Goal: Find contact information: Find contact information

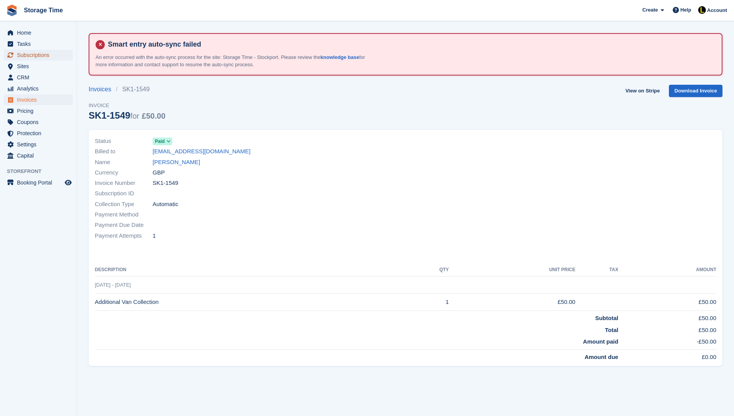
click at [60, 58] on span "Subscriptions" at bounding box center [40, 55] width 46 height 11
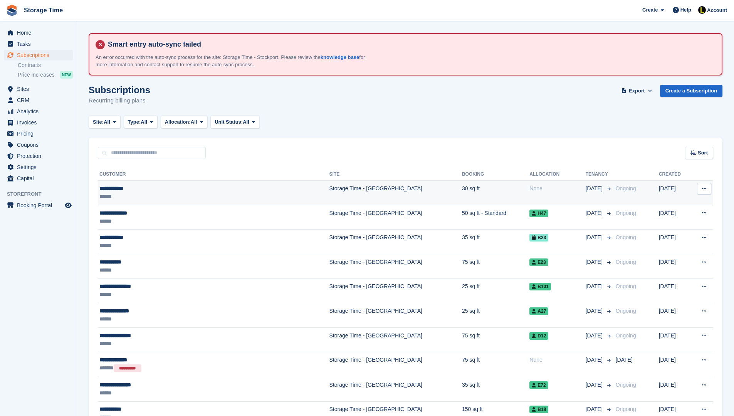
click at [330, 194] on td "Storage Time - [GEOGRAPHIC_DATA]" at bounding box center [396, 193] width 133 height 25
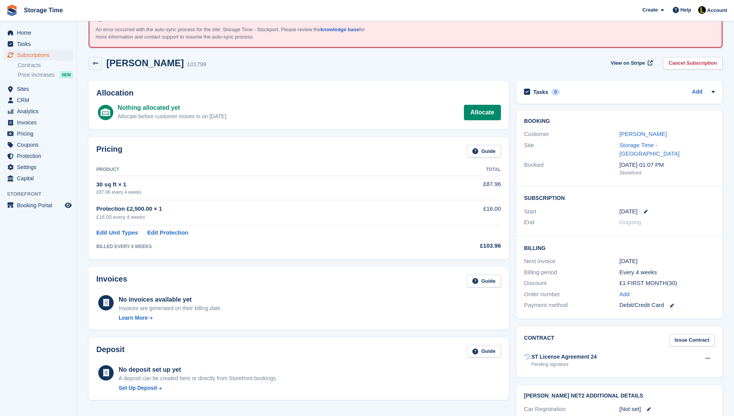
scroll to position [31, 0]
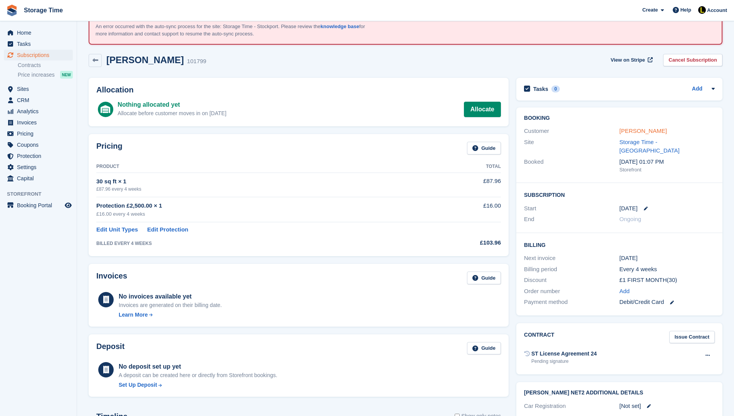
click at [642, 128] on link "[PERSON_NAME]" at bounding box center [643, 131] width 47 height 7
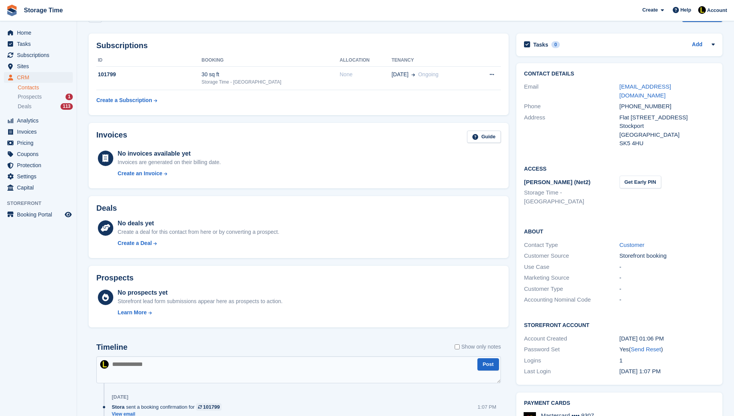
scroll to position [60, 0]
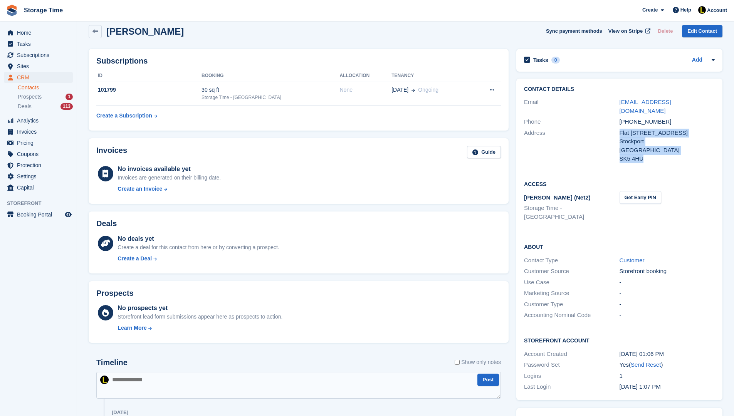
drag, startPoint x: 619, startPoint y: 125, endPoint x: 643, endPoint y: 153, distance: 36.6
click at [643, 153] on div "Flat 5 Epsworth Court Stockport United Kingdom SK5 4HU" at bounding box center [667, 146] width 95 height 35
click at [614, 155] on div "Address Flat 5 Epsworth Court Stockport United Kingdom SK5 4HU" at bounding box center [619, 146] width 191 height 37
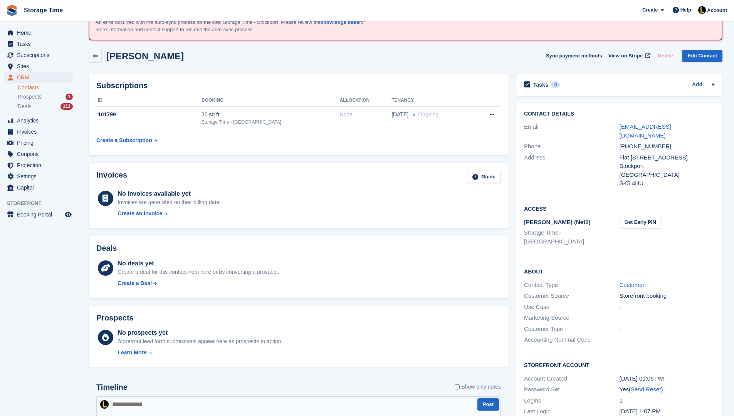
scroll to position [29, 0]
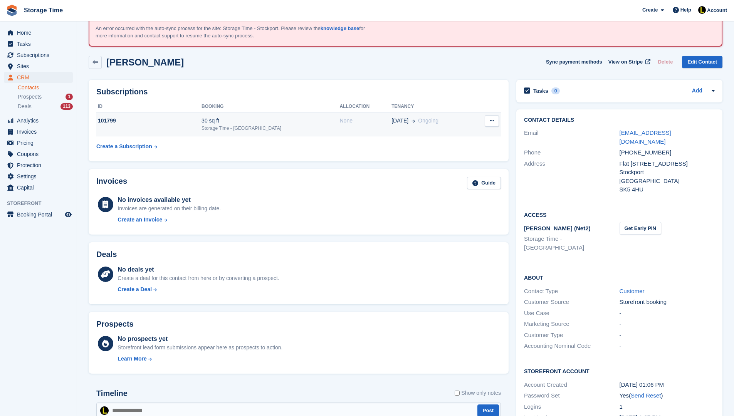
click at [267, 126] on div "Storage Time - [GEOGRAPHIC_DATA]" at bounding box center [271, 128] width 138 height 7
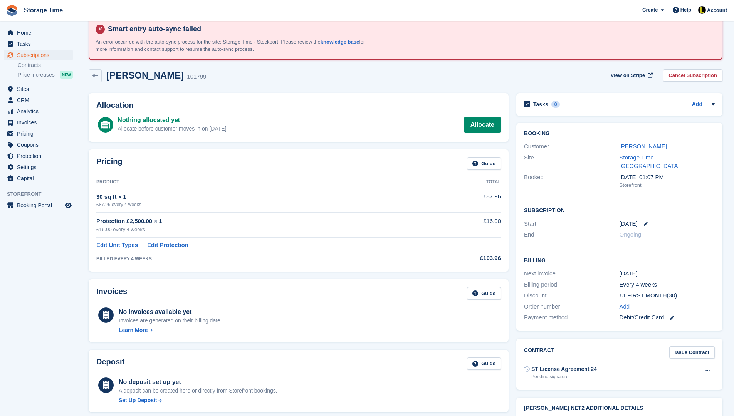
scroll to position [31, 0]
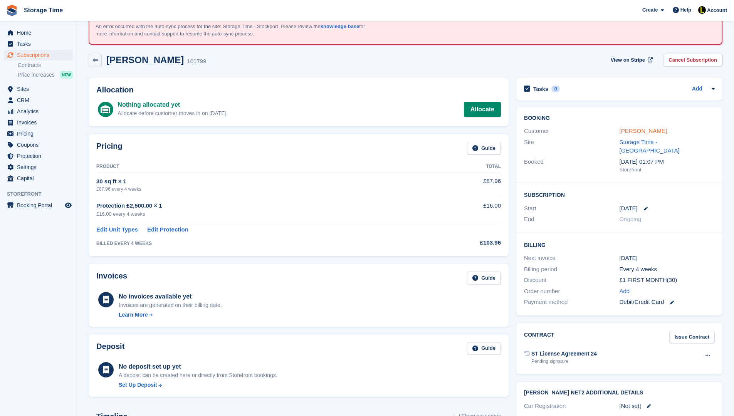
click at [629, 129] on link "Hifza Tayyub" at bounding box center [643, 131] width 47 height 7
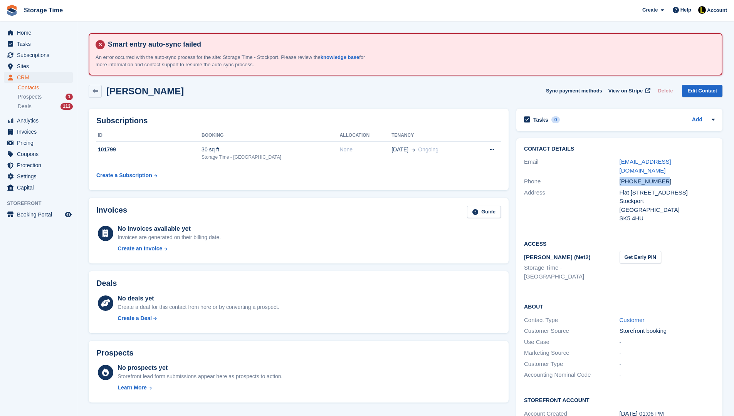
drag, startPoint x: 682, startPoint y: 170, endPoint x: 615, endPoint y: 171, distance: 67.5
click at [615, 176] on div "Phone +447919248900" at bounding box center [619, 181] width 191 height 11
copy div "+447919248900"
click at [43, 55] on span "Subscriptions" at bounding box center [40, 55] width 46 height 11
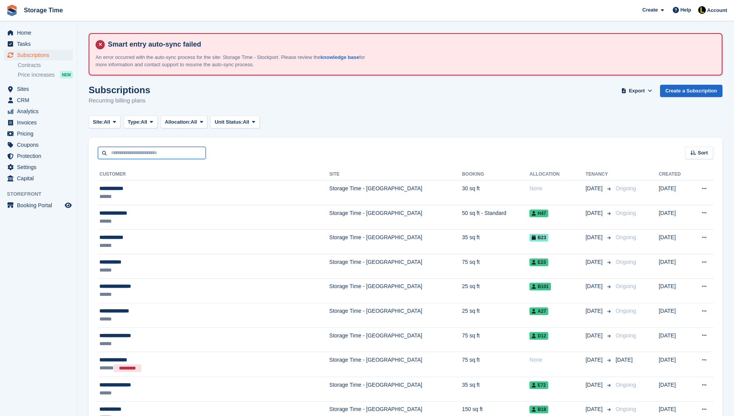
click at [136, 155] on input "text" at bounding box center [152, 153] width 108 height 13
type input "*****"
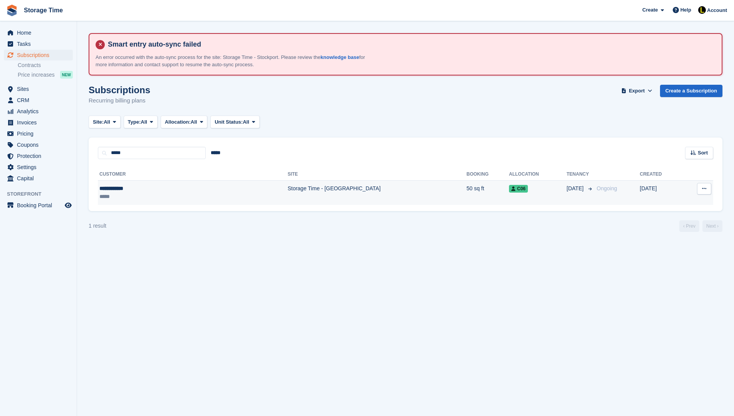
click at [179, 187] on div "**********" at bounding box center [147, 189] width 97 height 8
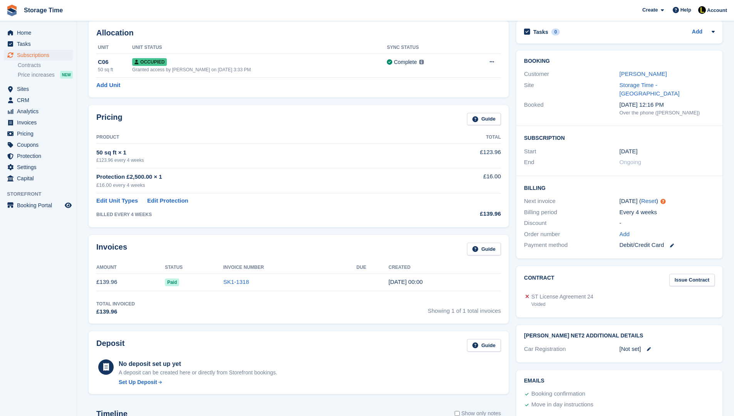
scroll to position [77, 0]
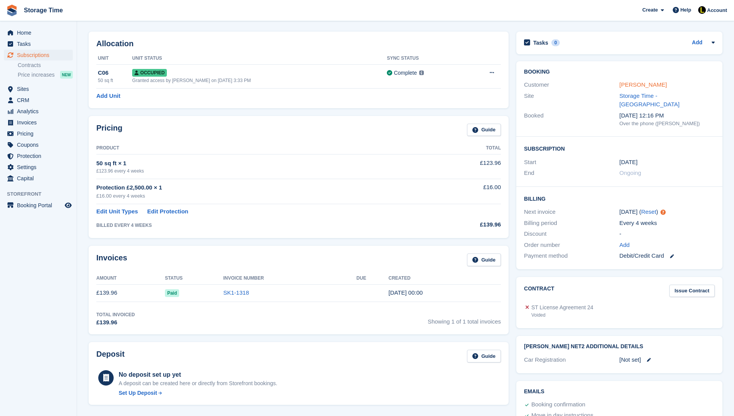
click at [636, 88] on link "[PERSON_NAME]" at bounding box center [643, 84] width 47 height 7
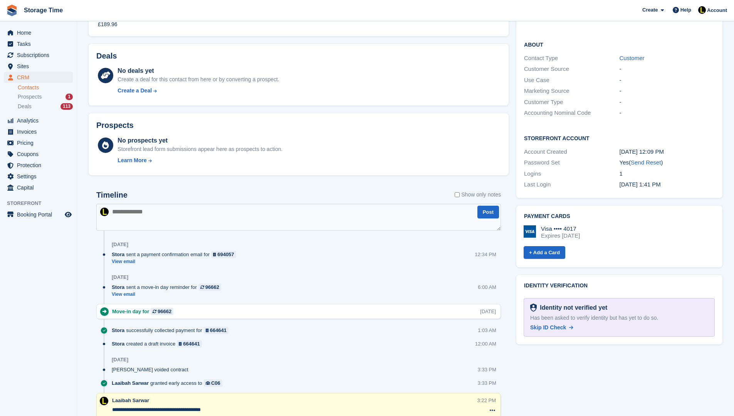
scroll to position [247, 0]
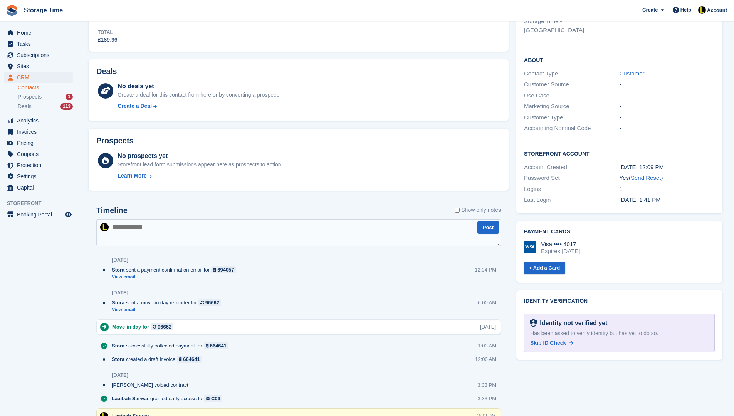
click at [530, 328] on div "Identity not verified yet Has been asked to verify identity but has yet to do s…" at bounding box center [619, 333] width 191 height 39
click at [549, 330] on div "Has been asked to verify identity but has yet to do so." at bounding box center [619, 334] width 178 height 8
click at [546, 340] on span "Skip ID Check" at bounding box center [548, 343] width 36 height 6
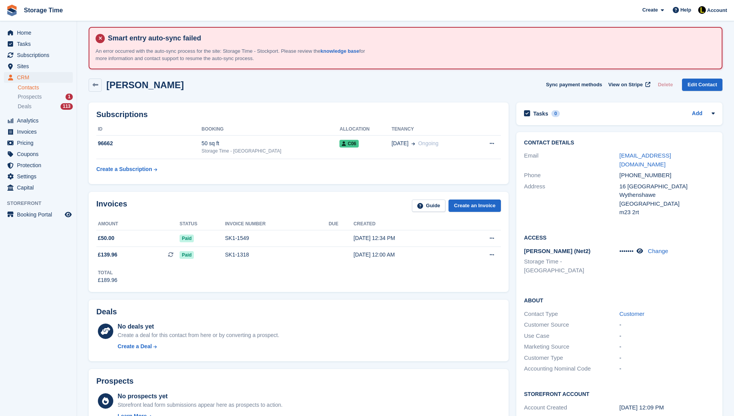
scroll to position [0, 0]
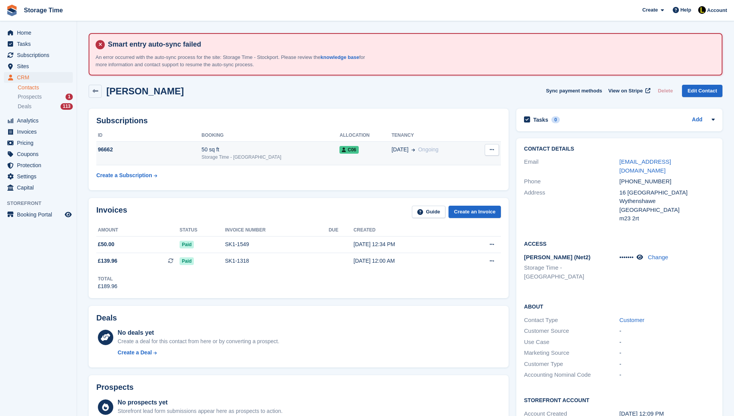
click at [418, 148] on span "Ongoing" at bounding box center [428, 149] width 20 height 6
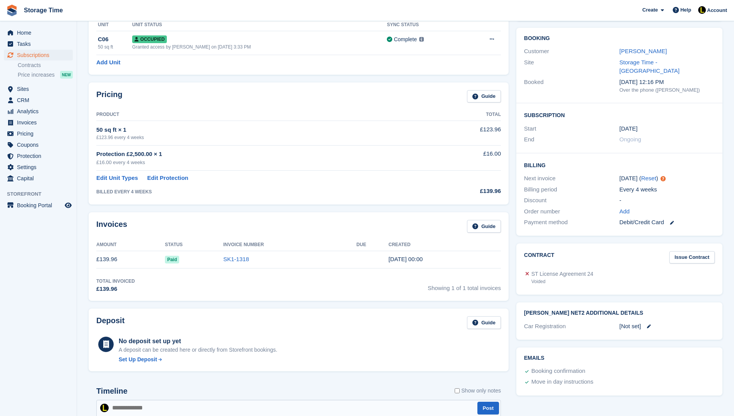
scroll to position [110, 0]
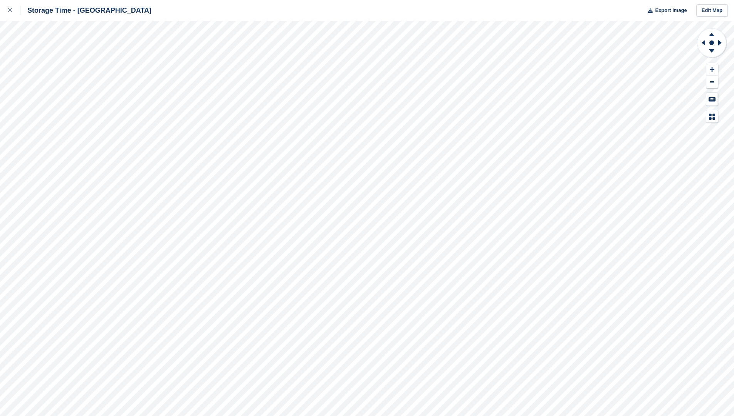
click at [109, 159] on div "Storage Time - Stockport Export Image Edit Map" at bounding box center [367, 208] width 734 height 416
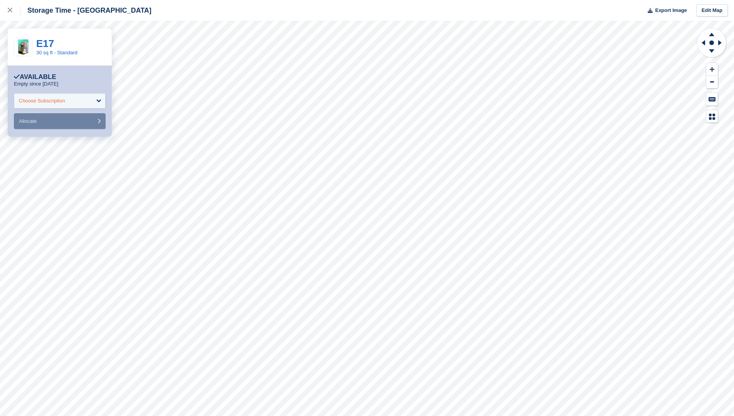
click at [71, 100] on div "Choose Subscription" at bounding box center [60, 100] width 92 height 15
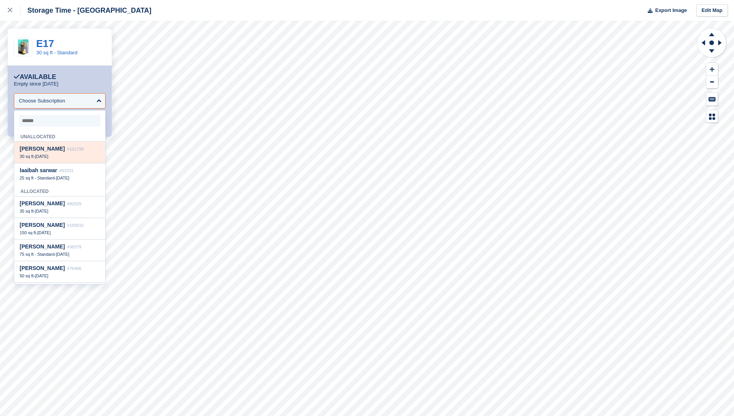
click at [67, 149] on span "#101799" at bounding box center [75, 149] width 17 height 5
select select "******"
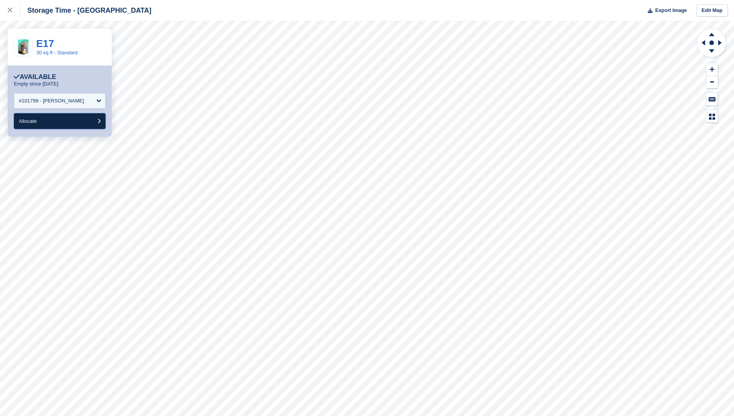
click at [61, 121] on button "Allocate" at bounding box center [60, 121] width 92 height 16
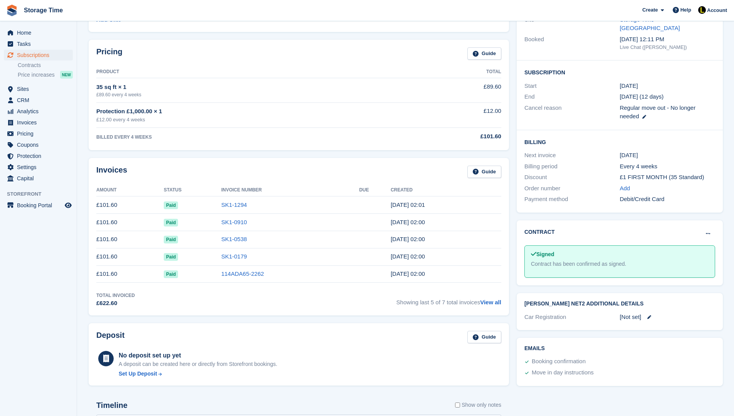
scroll to position [139, 0]
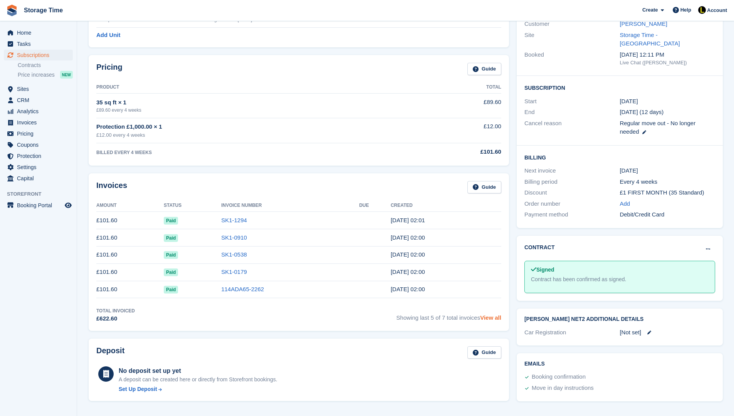
click at [496, 315] on link "View all" at bounding box center [490, 318] width 21 height 7
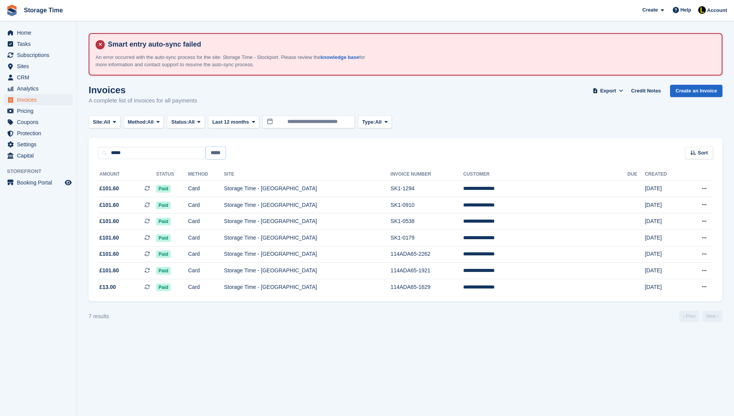
click at [221, 149] on input "*****" at bounding box center [216, 153] width 20 height 13
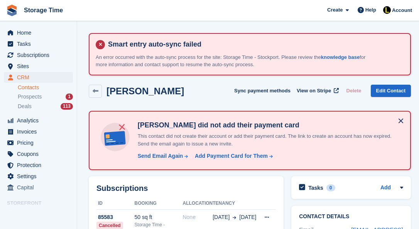
click at [77, 175] on div "Home Tasks Subscriptions Subscriptions Subscriptions Contracts Price increases …" at bounding box center [38, 135] width 77 height 229
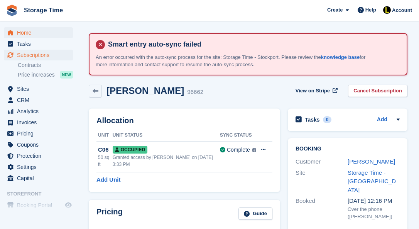
scroll to position [110, 0]
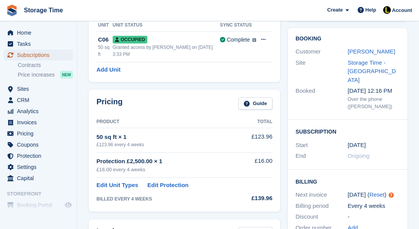
click at [34, 54] on span "Subscriptions" at bounding box center [40, 55] width 46 height 11
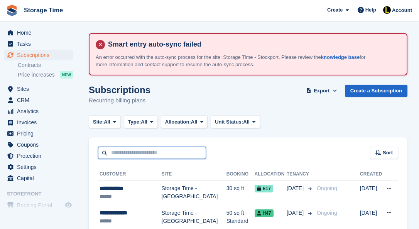
click at [150, 157] on input "text" at bounding box center [152, 153] width 108 height 13
type input "*****"
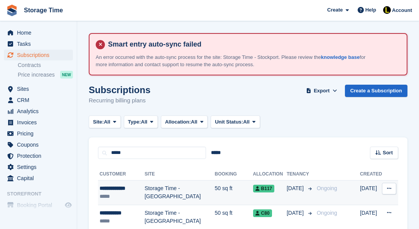
click at [124, 189] on div "**********" at bounding box center [121, 189] width 45 height 8
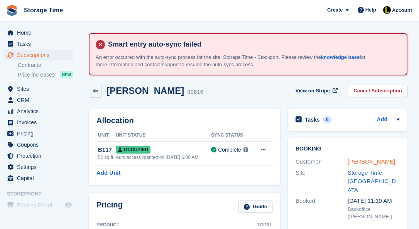
click at [358, 164] on link "[PERSON_NAME]" at bounding box center [370, 161] width 47 height 7
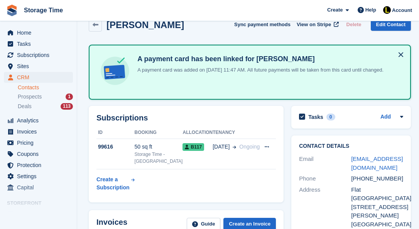
scroll to position [77, 0]
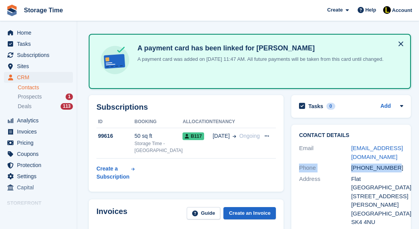
drag, startPoint x: 390, startPoint y: 167, endPoint x: 295, endPoint y: 167, distance: 95.6
click at [299, 167] on div "Phone [PHONE_NUMBER]" at bounding box center [351, 168] width 104 height 11
click at [383, 163] on div "Phone [PHONE_NUMBER]" at bounding box center [351, 168] width 104 height 11
drag, startPoint x: 396, startPoint y: 167, endPoint x: 348, endPoint y: 167, distance: 47.4
click at [351, 167] on div "[PHONE_NUMBER]" at bounding box center [377, 168] width 52 height 9
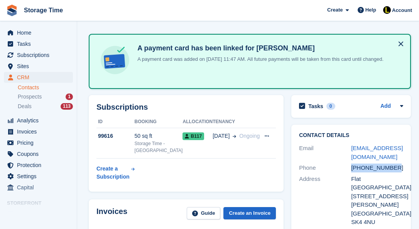
copy div "[PHONE_NUMBER]"
